Goal: Task Accomplishment & Management: Use online tool/utility

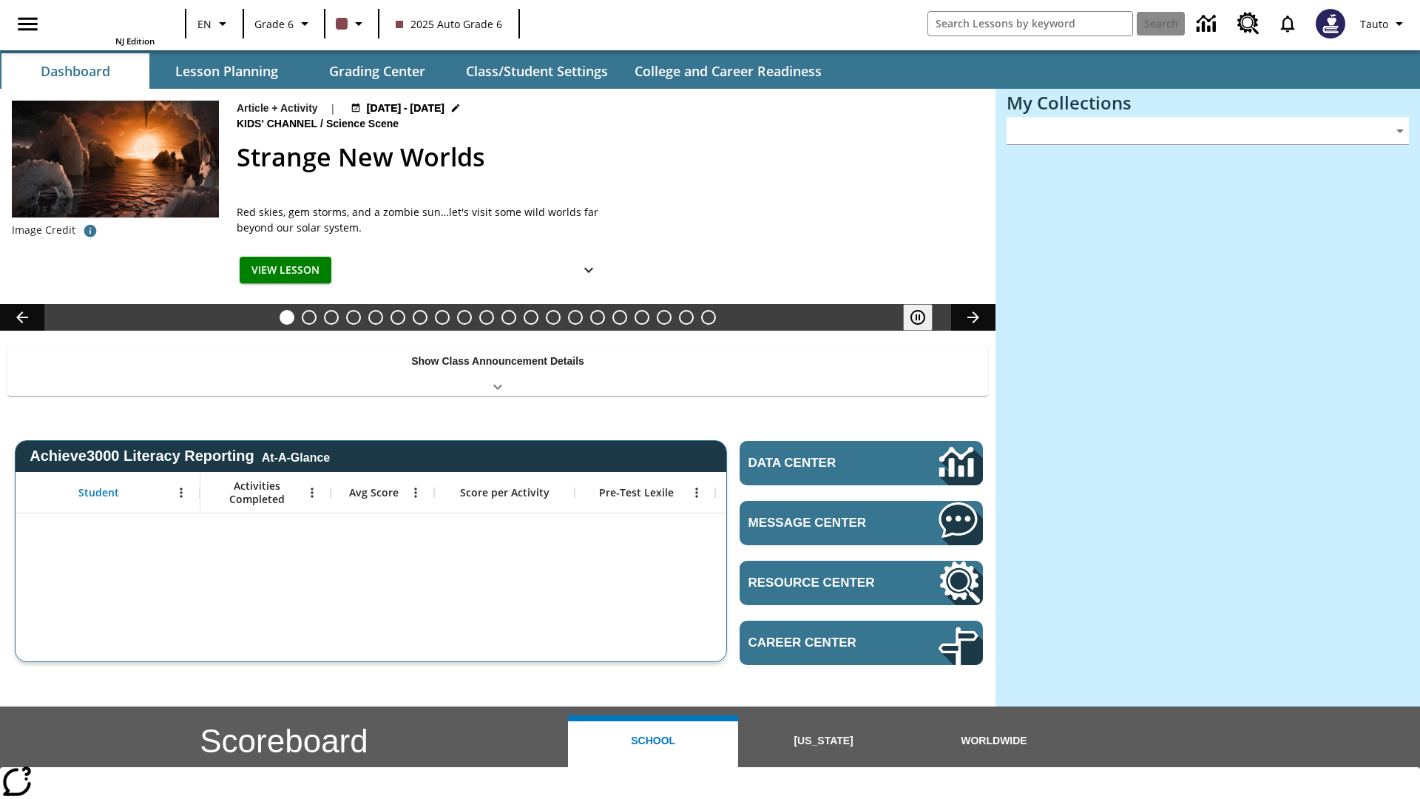
type input "-1"
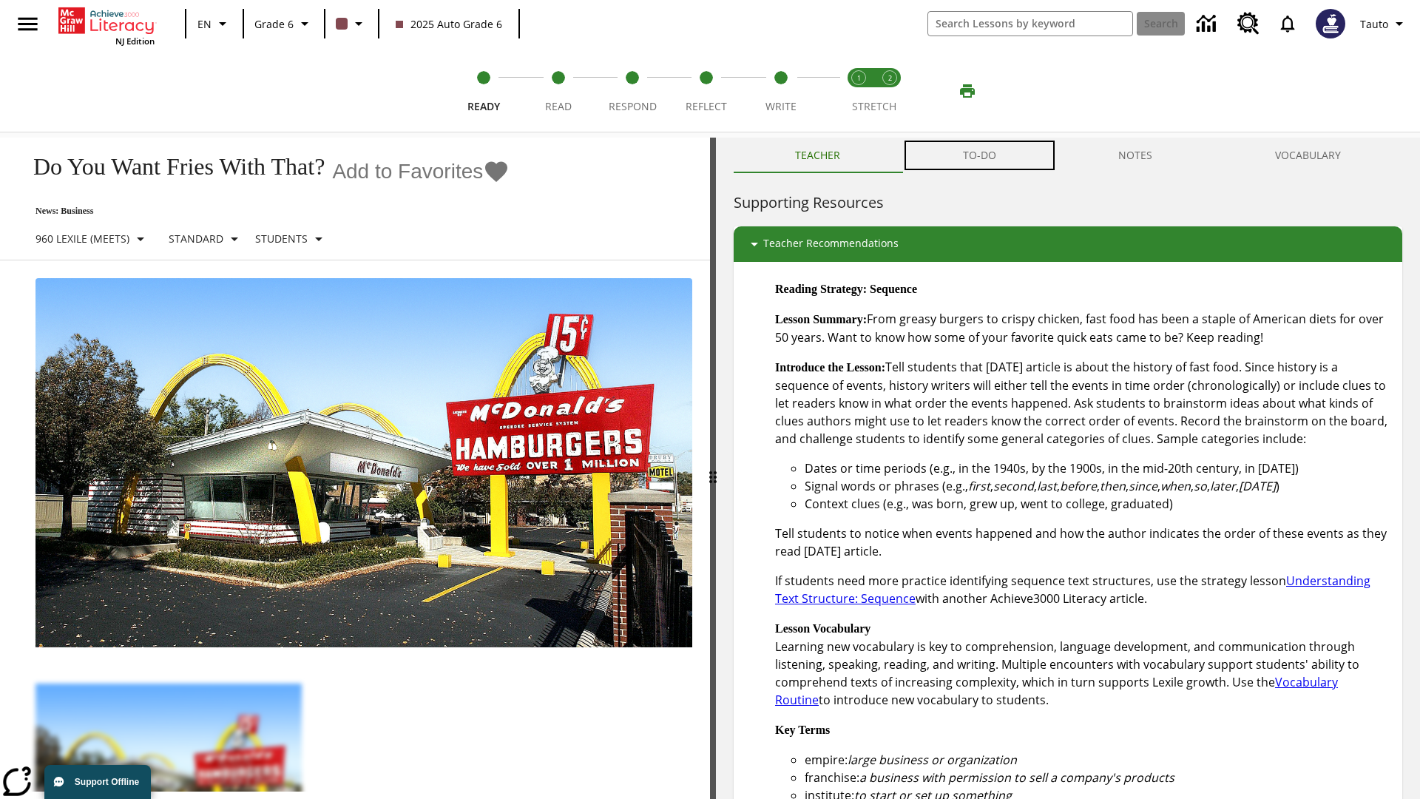
click at [980, 155] on button "TO-DO" at bounding box center [980, 156] width 156 height 36
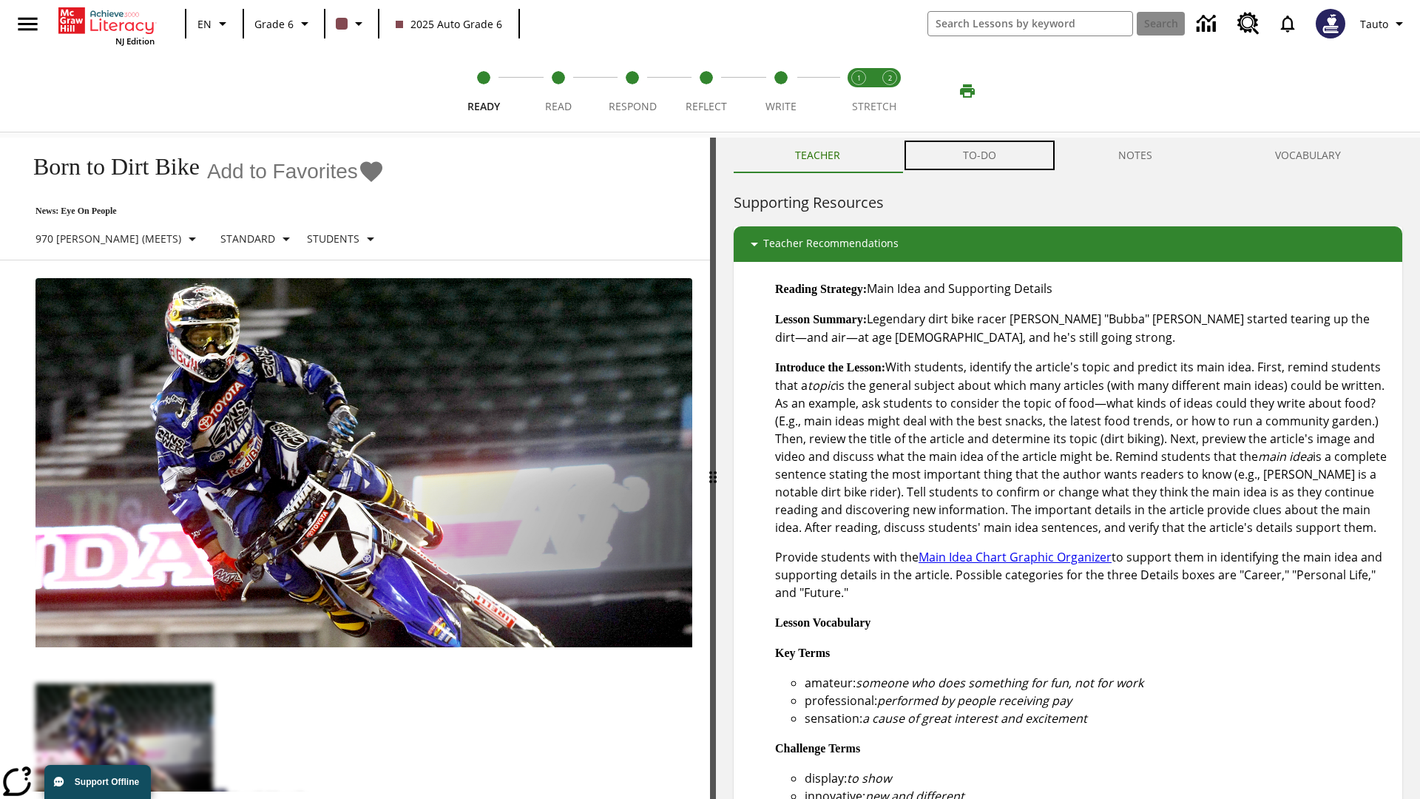
click at [980, 155] on button "TO-DO" at bounding box center [980, 156] width 156 height 36
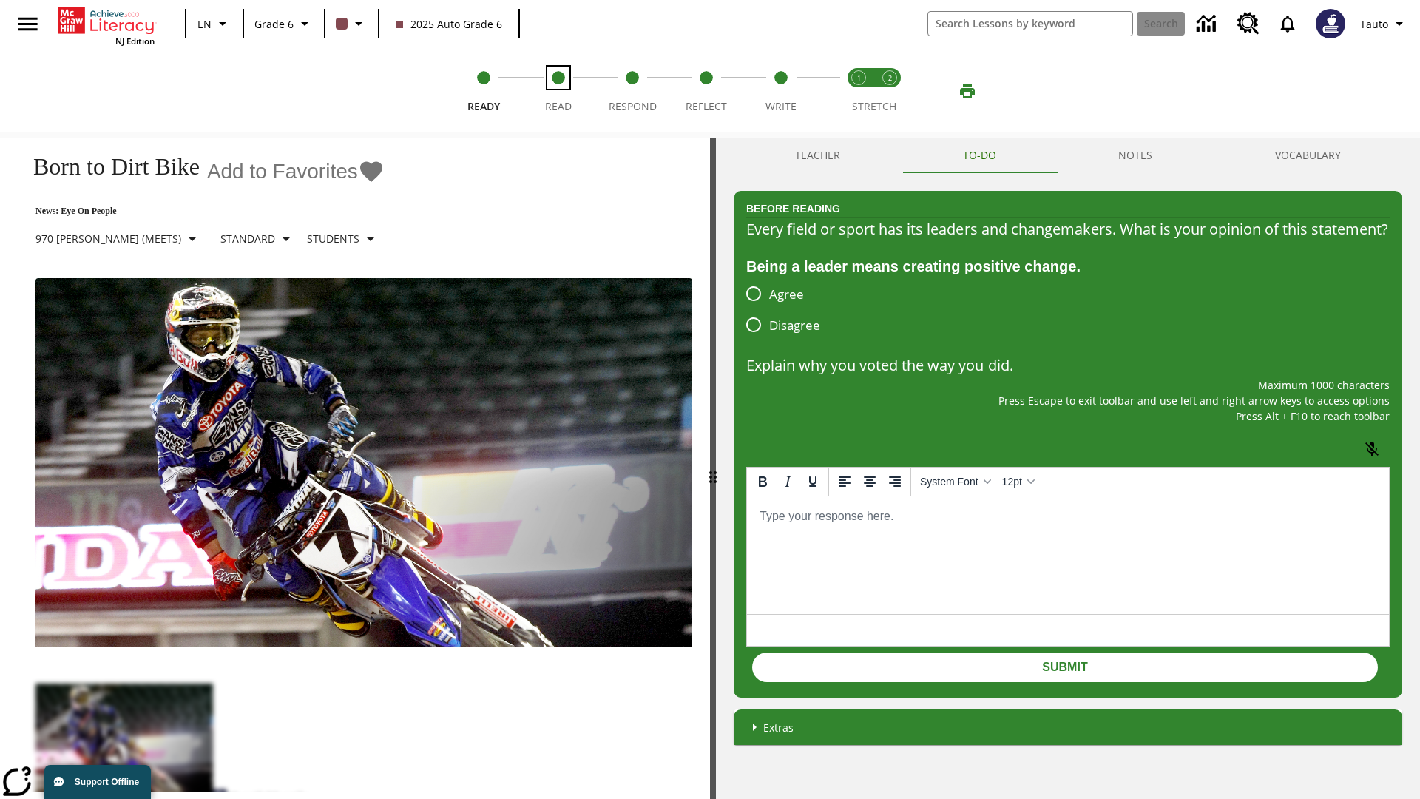
click at [558, 91] on span "Read" at bounding box center [558, 100] width 27 height 27
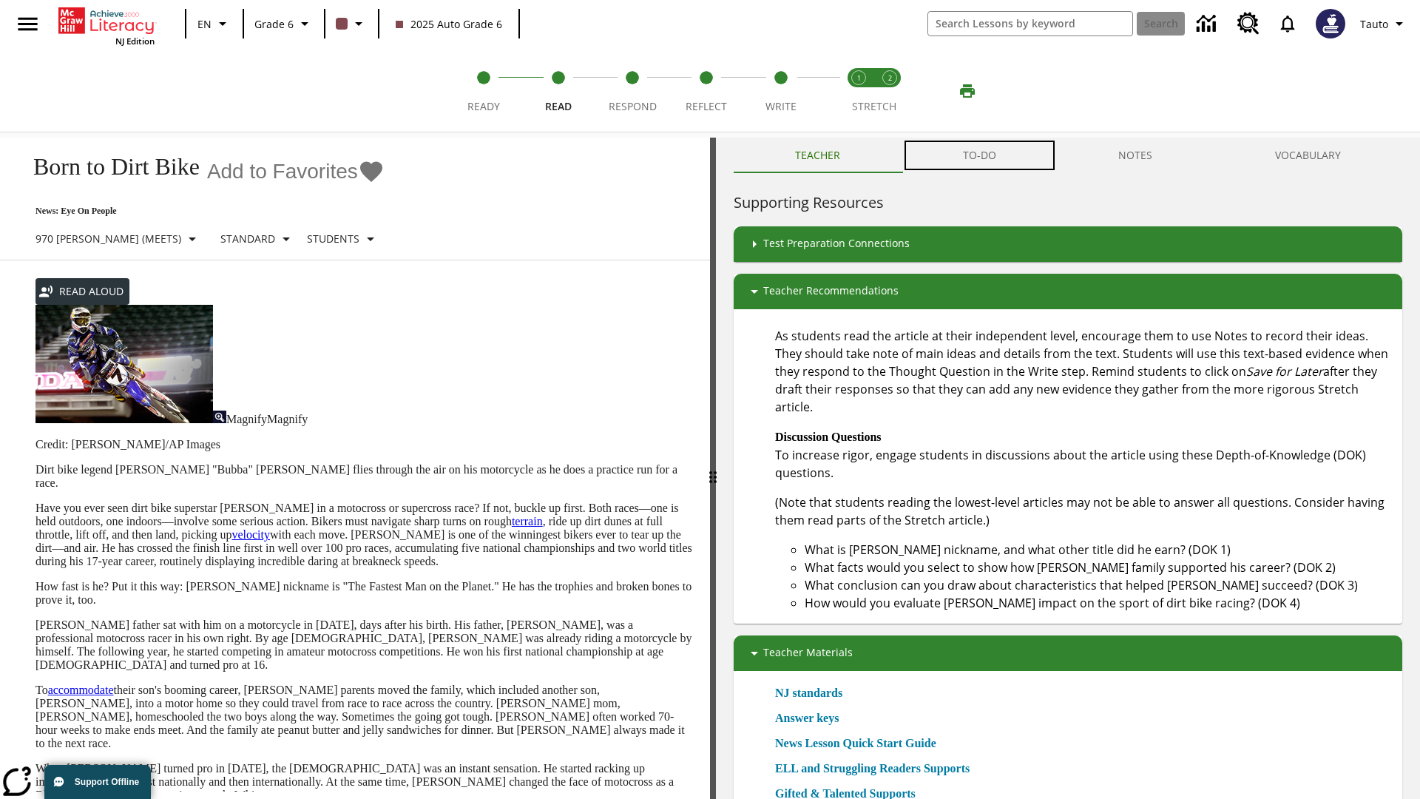
scroll to position [1, 0]
click at [980, 155] on button "TO-DO" at bounding box center [980, 156] width 156 height 36
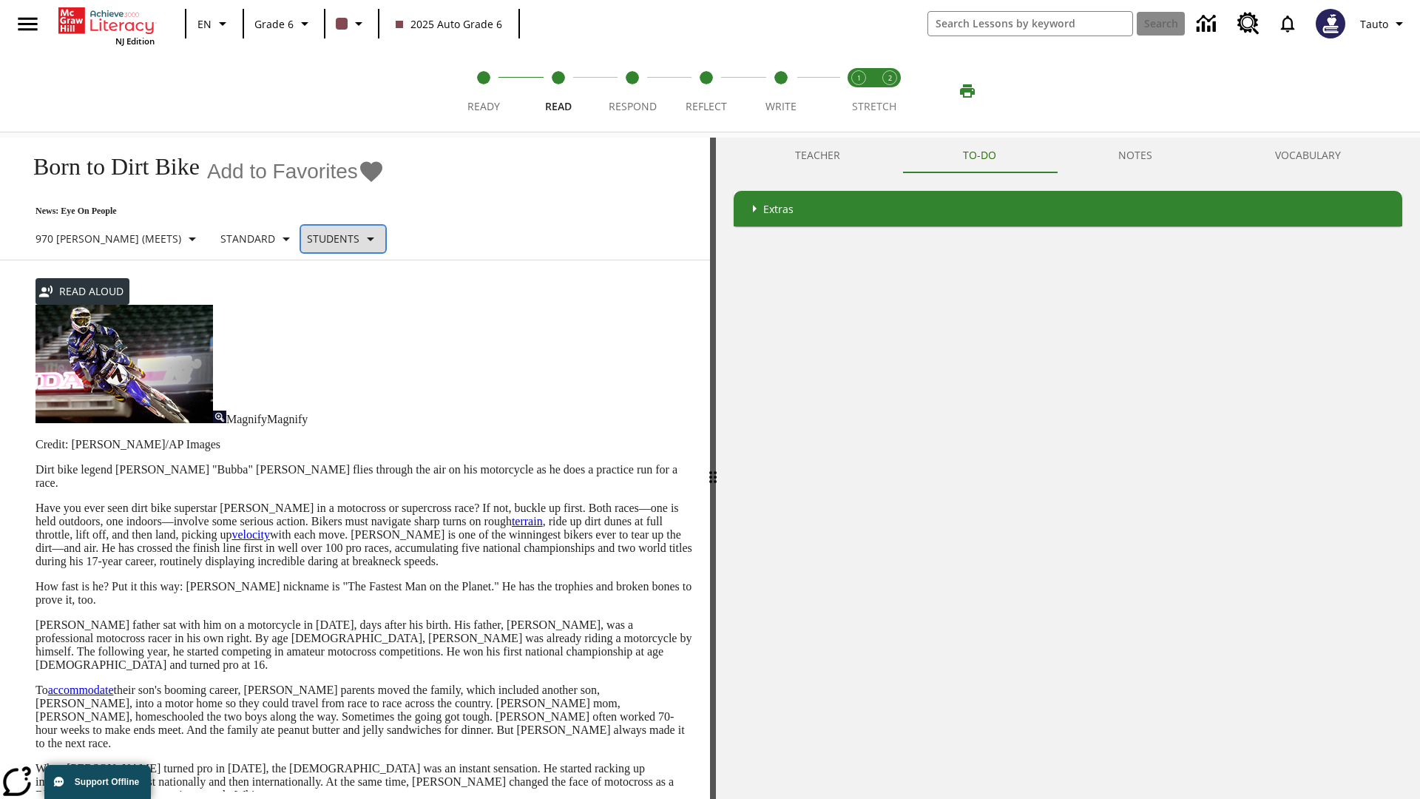
click at [307, 237] on p "Students" at bounding box center [333, 239] width 53 height 16
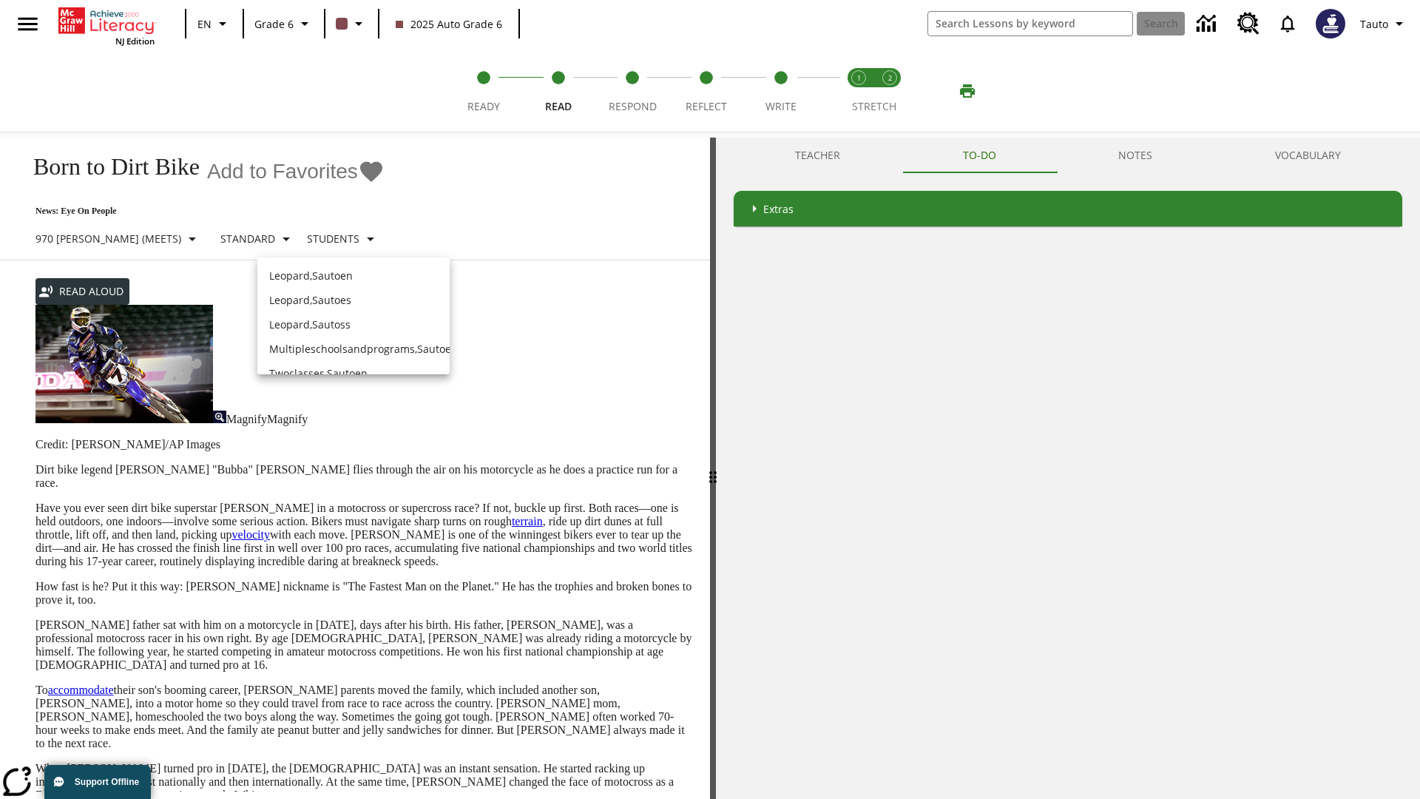
click at [342, 268] on p "Leopard , Sautoen" at bounding box center [353, 276] width 169 height 16
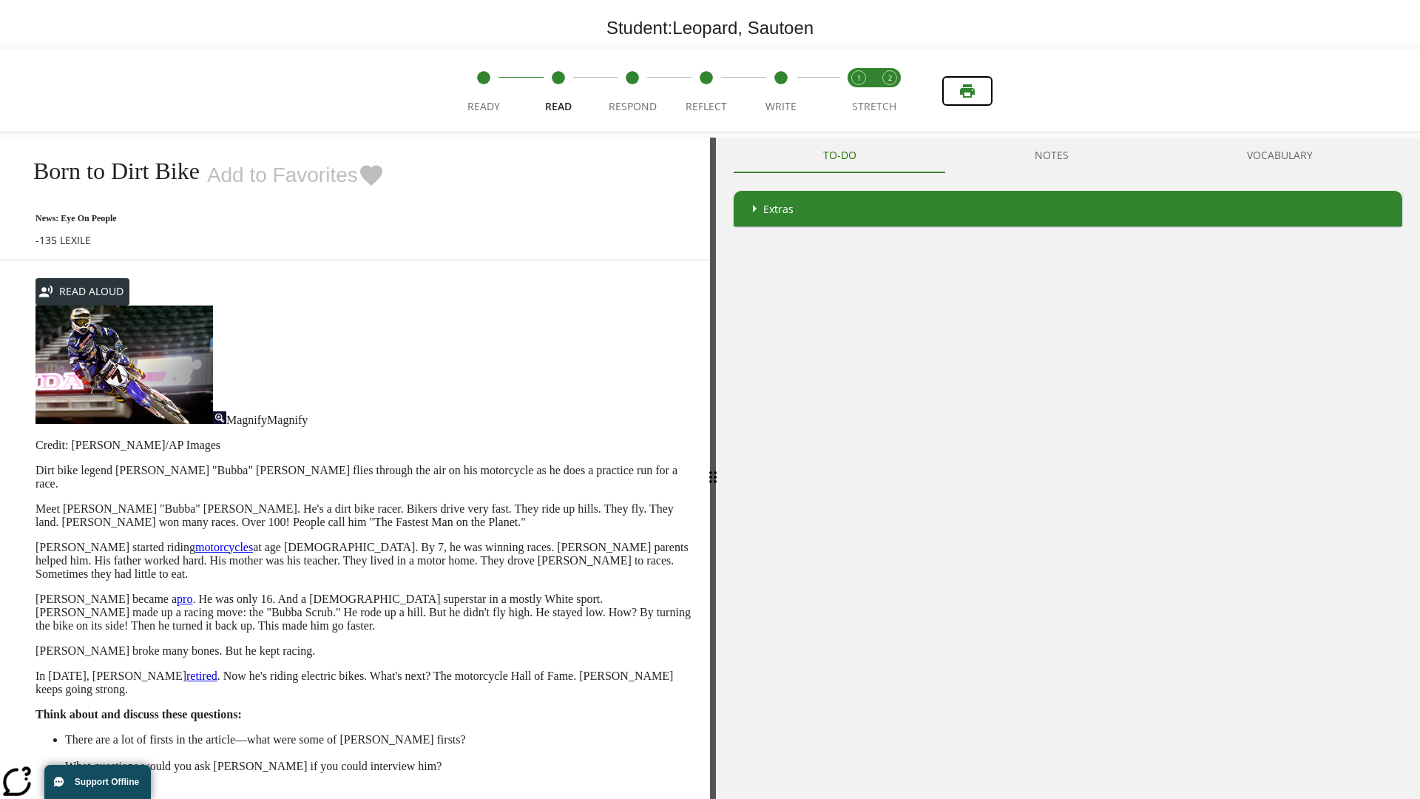
click at [968, 91] on icon "Print" at bounding box center [967, 90] width 15 height 13
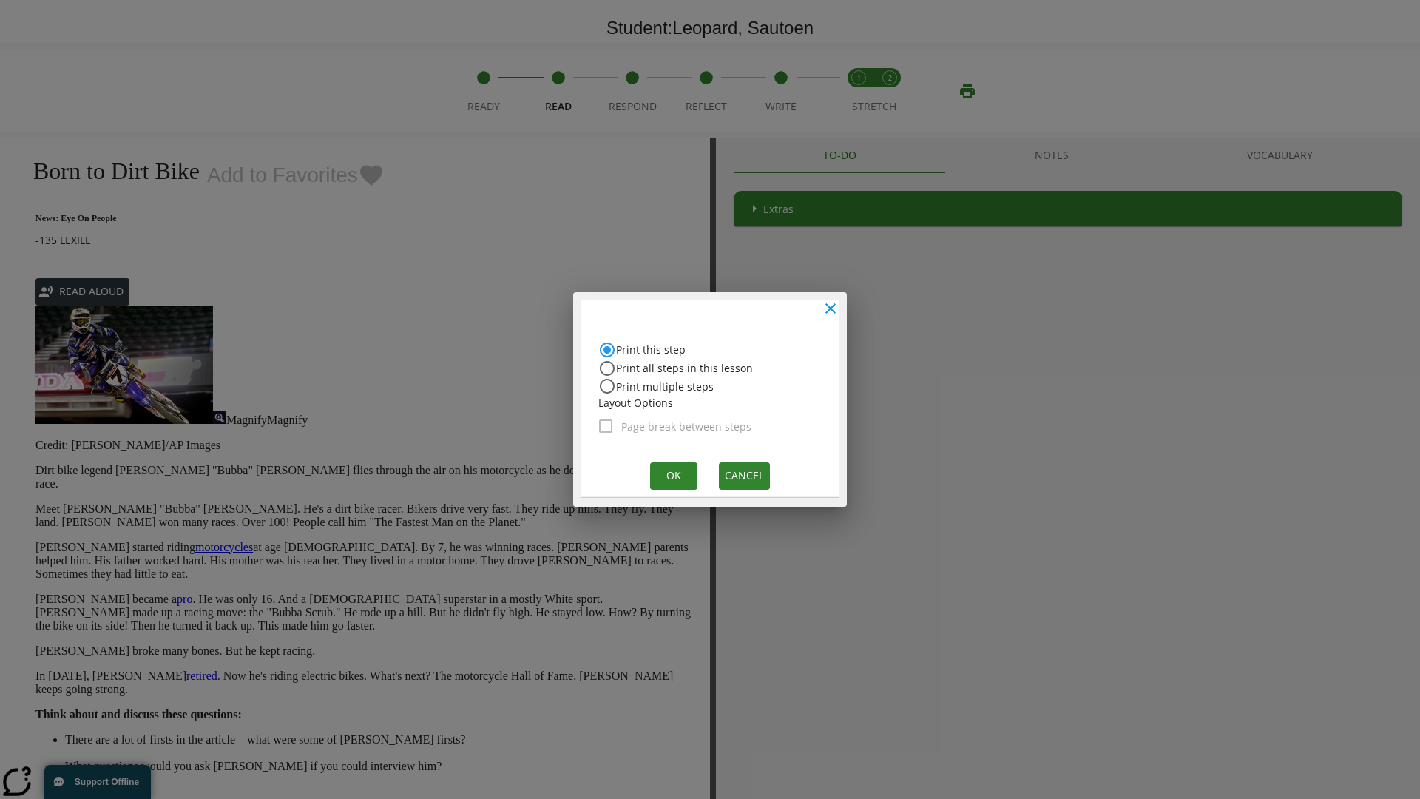
click at [607, 368] on input "Print all steps in this lesson" at bounding box center [607, 369] width 18 height 18
radio input "true"
radio input "false"
checkbox input "true"
click at [672, 475] on button "Ok" at bounding box center [673, 475] width 47 height 27
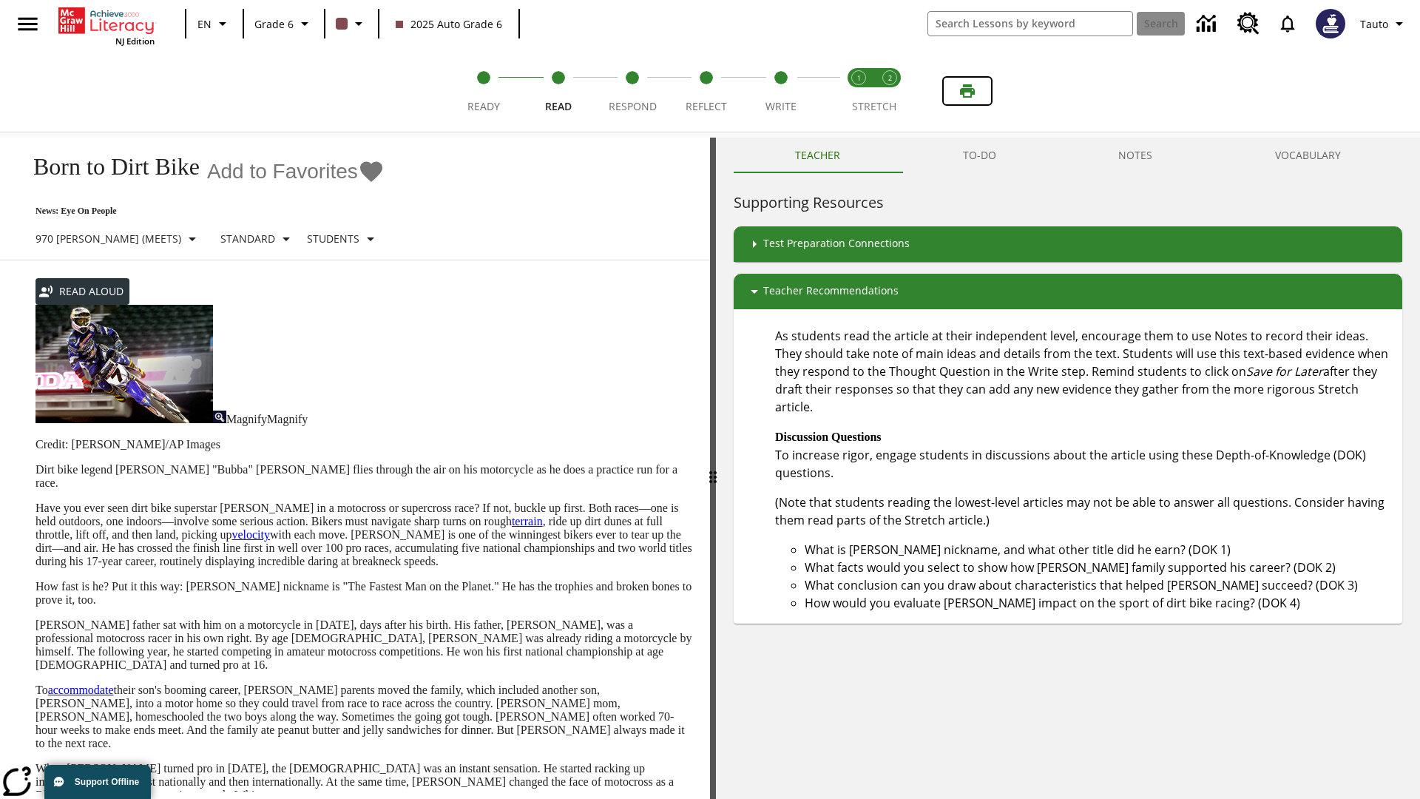
click at [968, 91] on icon "Print" at bounding box center [967, 90] width 15 height 13
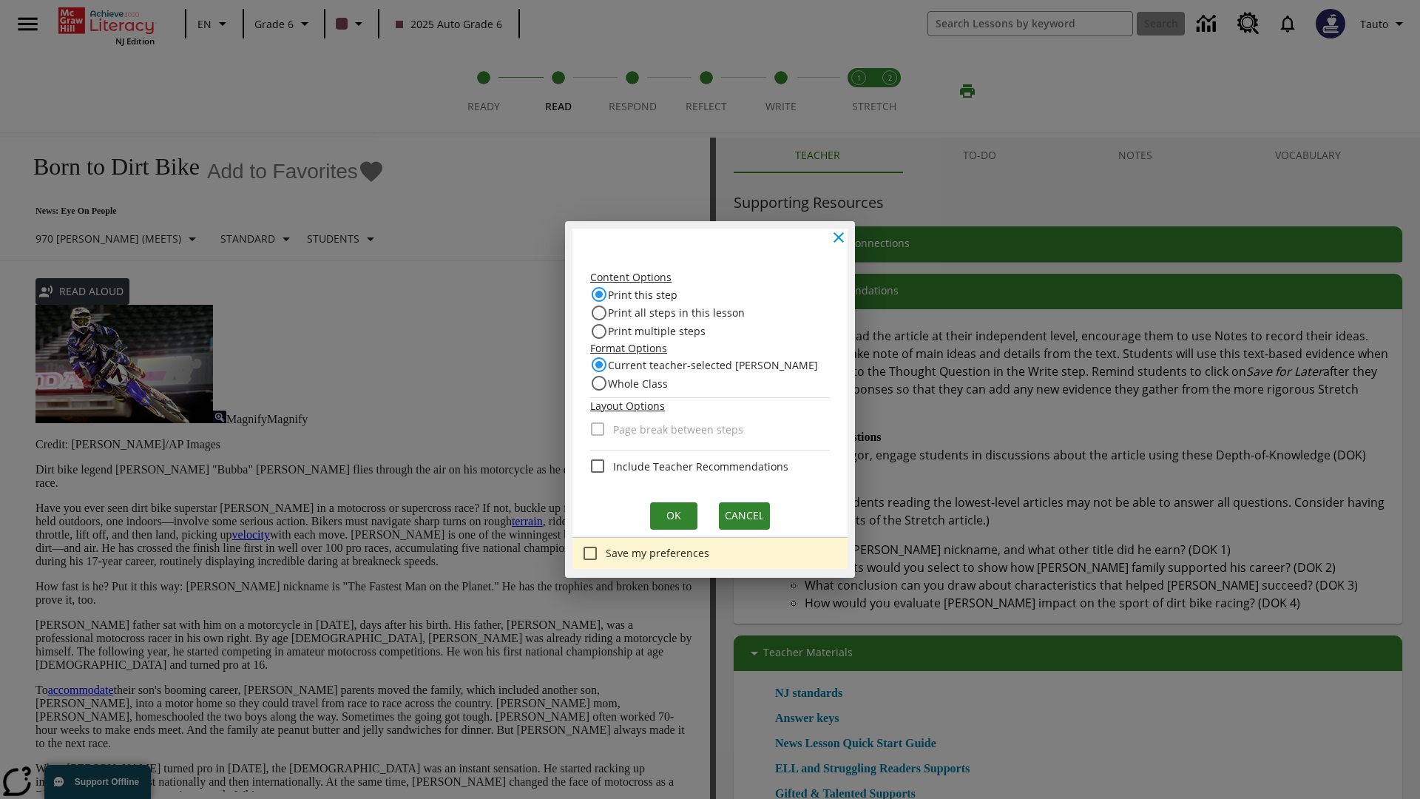
click at [607, 295] on input "Print this step" at bounding box center [599, 295] width 18 height 18
click at [607, 382] on input "Whole Class" at bounding box center [599, 383] width 18 height 18
radio input "true"
radio input "false"
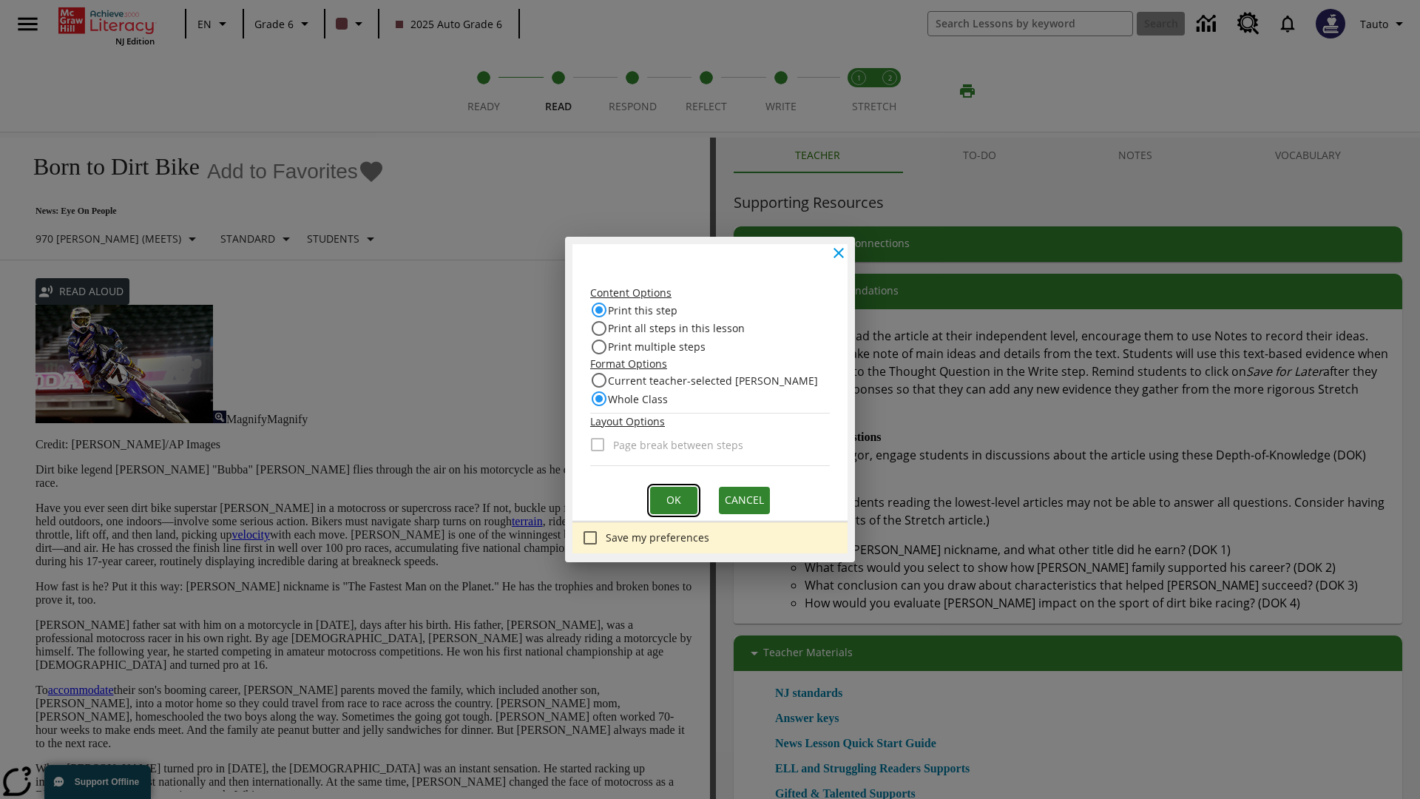
click at [672, 499] on button "Ok" at bounding box center [673, 500] width 47 height 27
